Goal: Transaction & Acquisition: Purchase product/service

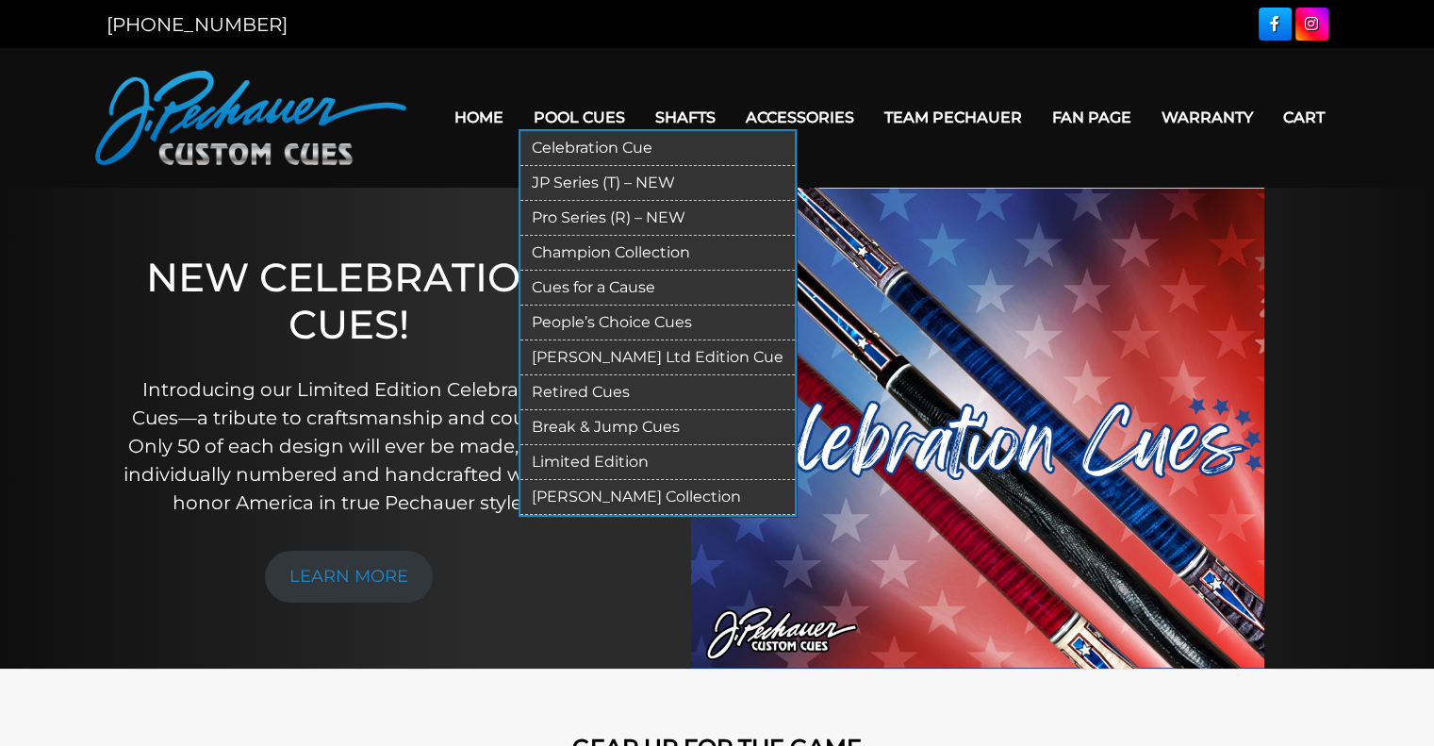
click at [577, 180] on link "JP Series (T) – NEW" at bounding box center [657, 183] width 274 height 35
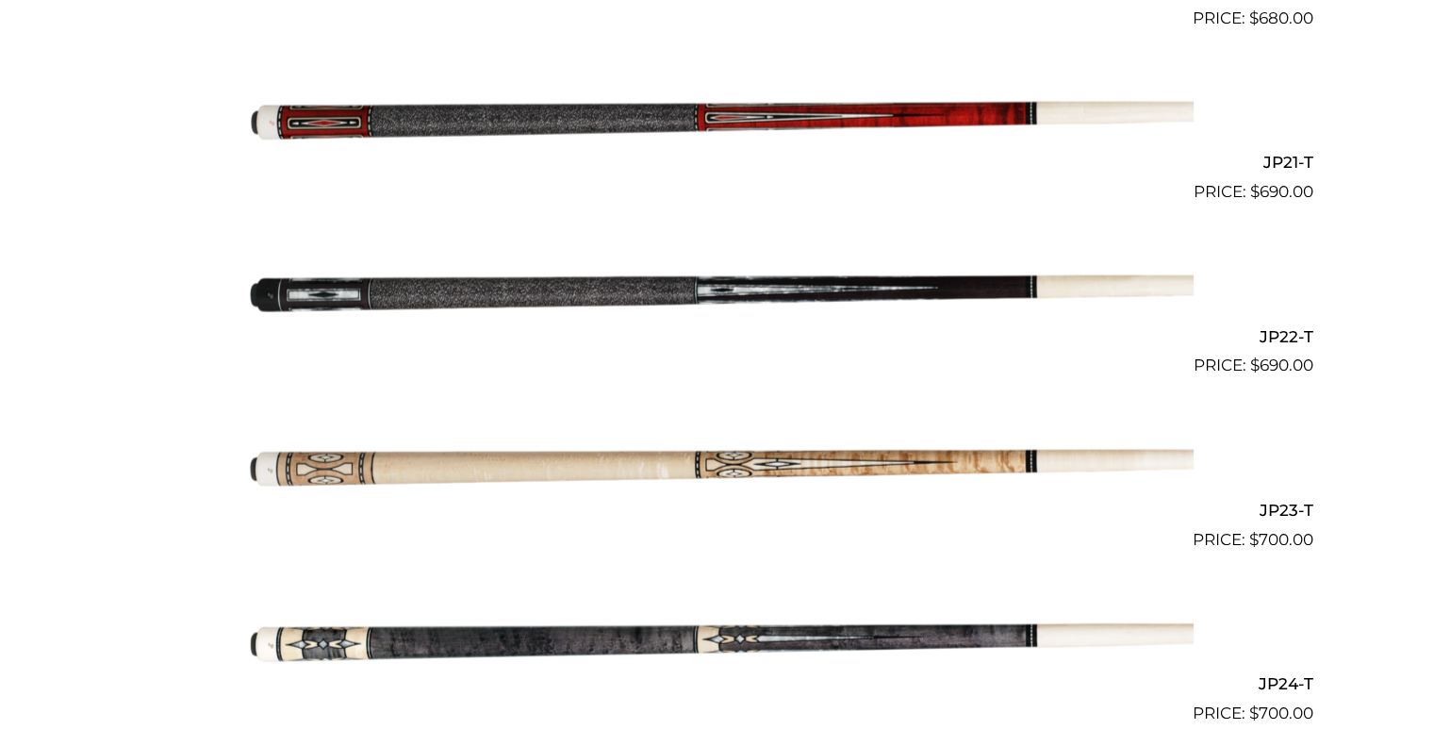
scroll to position [4031, 0]
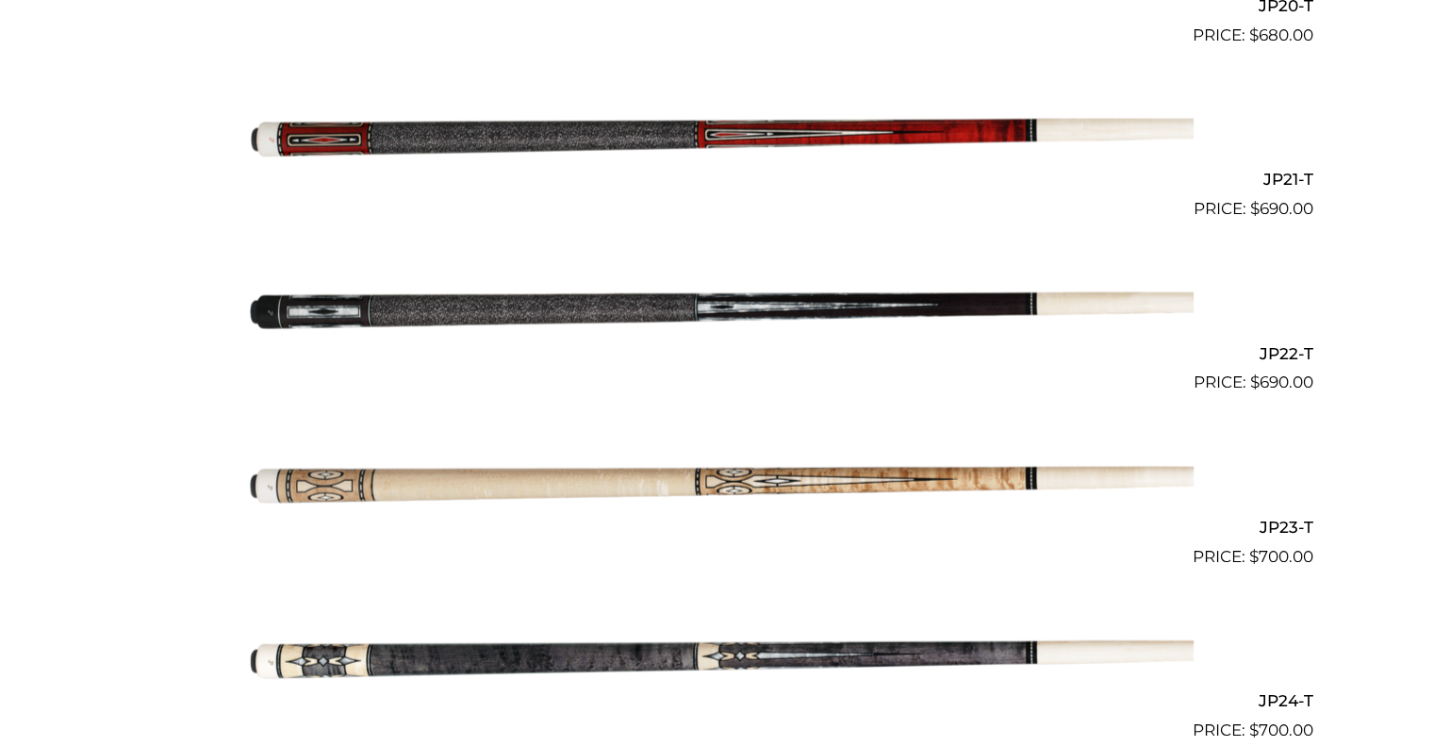
click at [588, 145] on img at bounding box center [717, 135] width 952 height 158
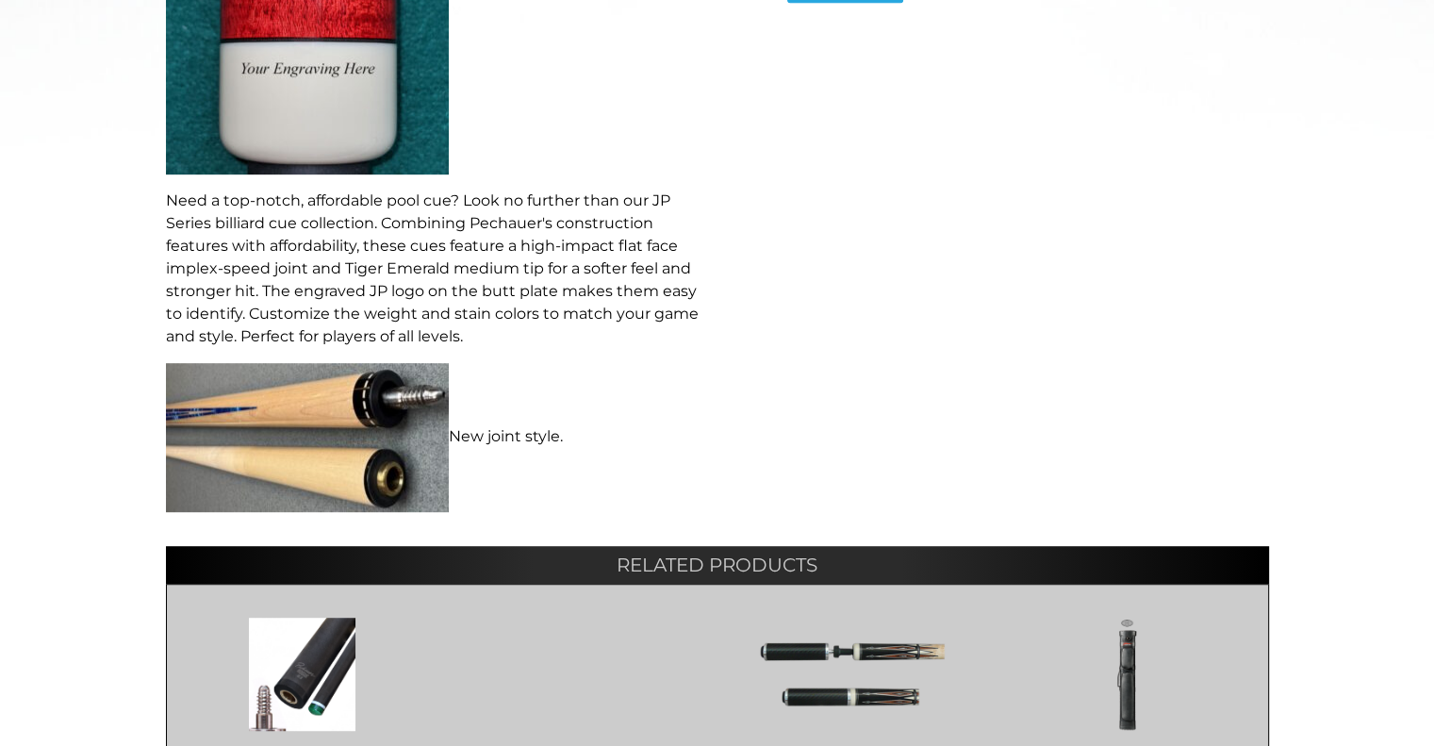
scroll to position [945, 0]
